Goal: Task Accomplishment & Management: Manage account settings

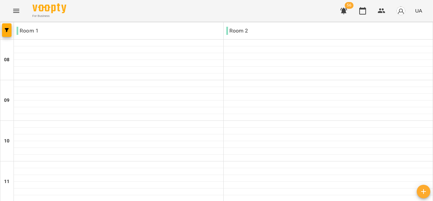
scroll to position [370, 0]
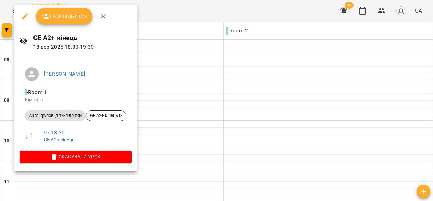
click at [65, 20] on span "Урок відбувся" at bounding box center [64, 16] width 46 height 8
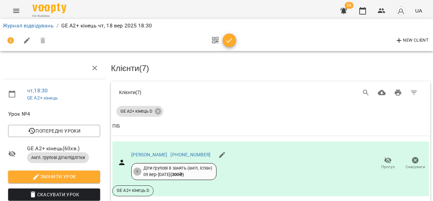
scroll to position [104, 0]
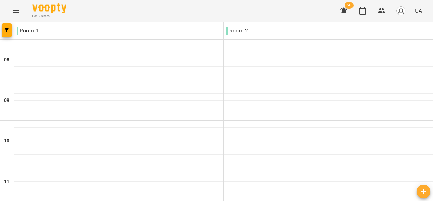
scroll to position [370, 0]
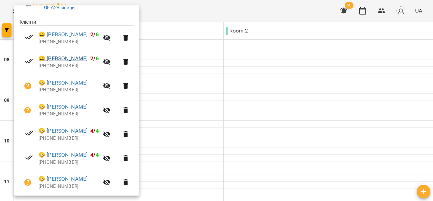
scroll to position [121, 0]
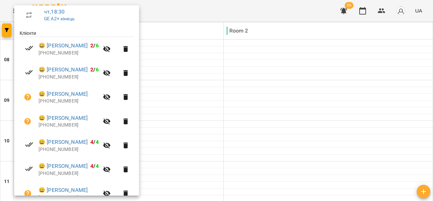
click at [370, 123] on div at bounding box center [216, 100] width 433 height 201
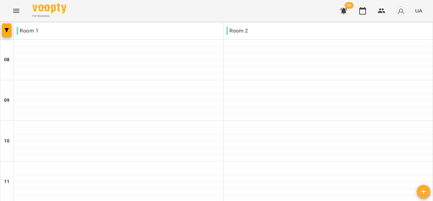
scroll to position [370, 0]
drag, startPoint x: 164, startPoint y: 207, endPoint x: 72, endPoint y: 208, distance: 91.9
drag, startPoint x: 72, startPoint y: 208, endPoint x: 291, endPoint y: 119, distance: 235.5
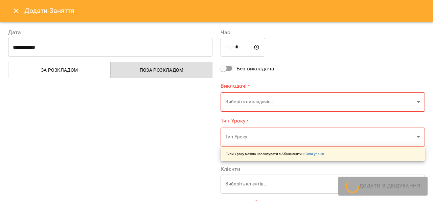
type input "**********"
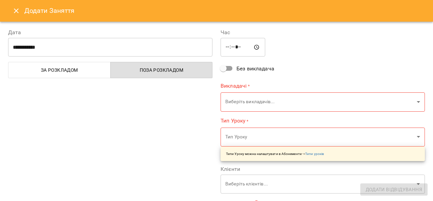
click at [15, 11] on icon "Close" at bounding box center [16, 11] width 8 height 8
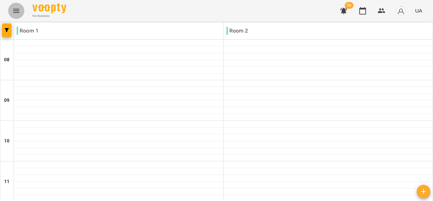
click at [19, 11] on icon "Menu" at bounding box center [16, 11] width 8 height 8
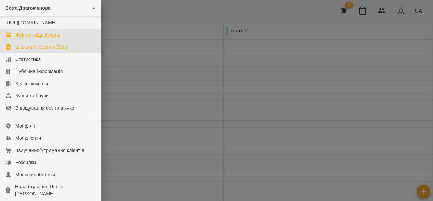
click at [45, 50] on div "Шкільний Журнал(Beta)" at bounding box center [41, 47] width 53 height 7
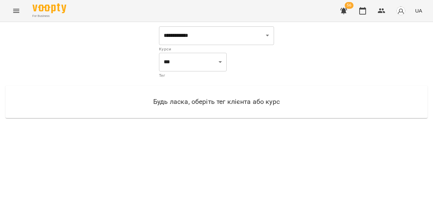
click at [19, 10] on icon "Menu" at bounding box center [16, 11] width 8 height 8
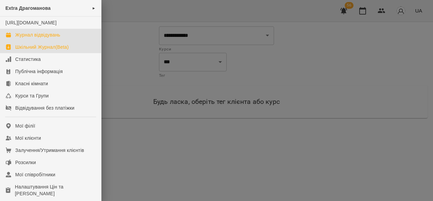
drag, startPoint x: 30, startPoint y: 41, endPoint x: 33, endPoint y: 42, distance: 3.8
click at [30, 38] on div "Журнал відвідувань" at bounding box center [37, 34] width 45 height 7
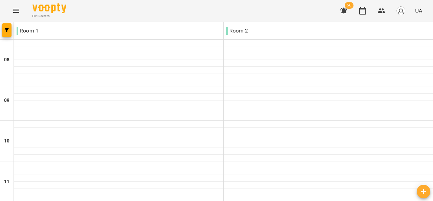
scroll to position [370, 0]
click at [12, 9] on icon "Menu" at bounding box center [16, 11] width 8 height 8
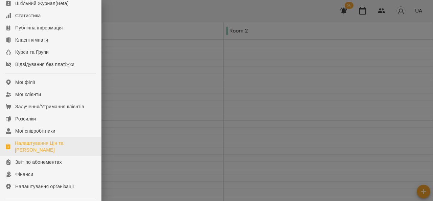
scroll to position [0, 0]
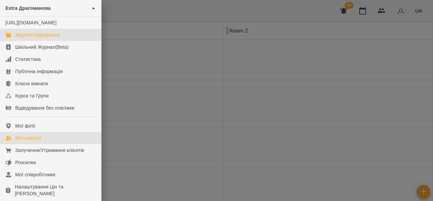
click at [41, 141] on div "Мої клієнти" at bounding box center [28, 138] width 26 height 7
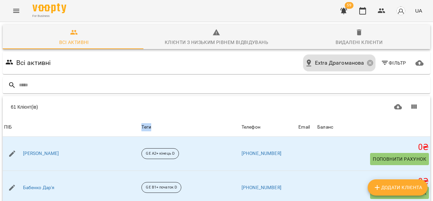
drag, startPoint x: 127, startPoint y: 126, endPoint x: 118, endPoint y: 126, distance: 9.8
click at [141, 126] on div "Теги" at bounding box center [189, 127] width 97 height 8
